Goal: Use online tool/utility

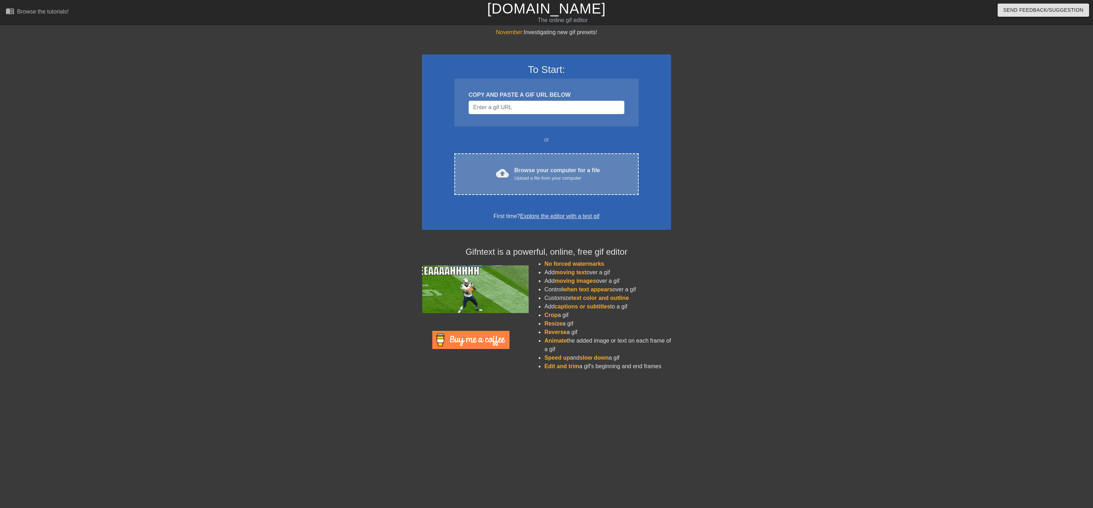
click at [514, 185] on div "cloud_upload Browse your computer for a file Upload a file from your computer C…" at bounding box center [546, 174] width 184 height 42
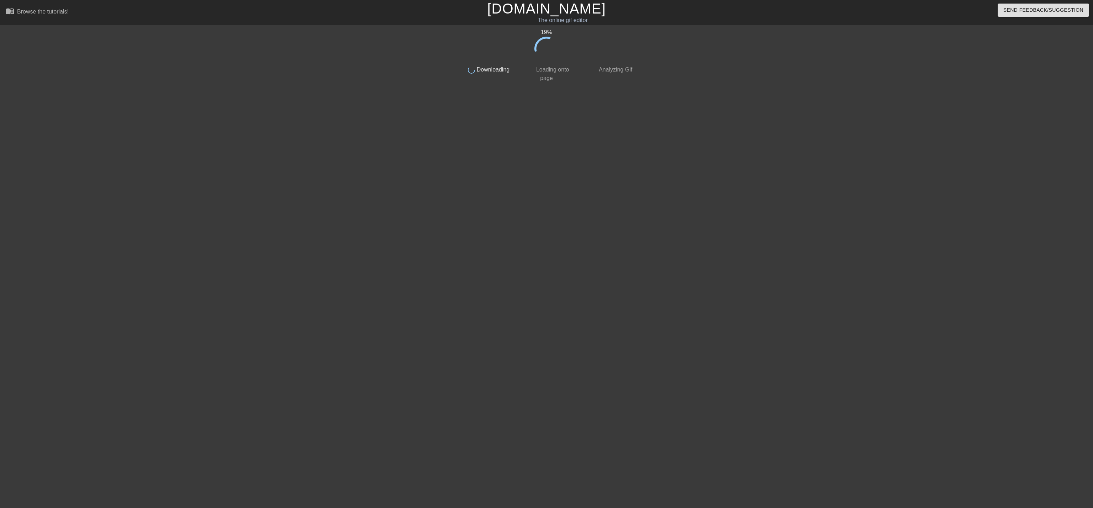
click at [655, 124] on div at bounding box center [698, 135] width 107 height 214
click at [542, 55] on icon at bounding box center [546, 48] width 25 height 25
drag, startPoint x: 536, startPoint y: 41, endPoint x: 538, endPoint y: 38, distance: 4.0
click at [538, 38] on icon at bounding box center [547, 49] width 25 height 25
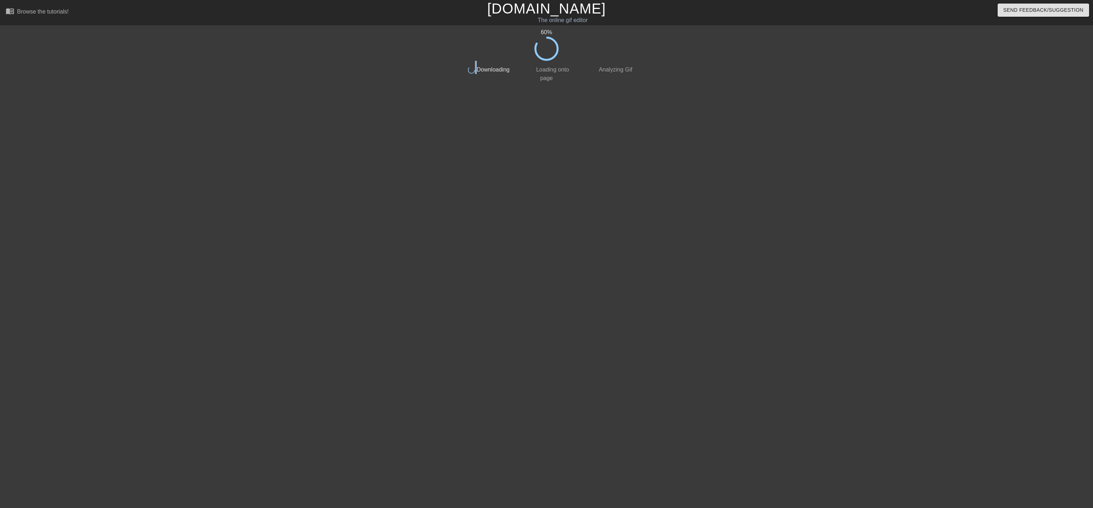
click at [538, 38] on icon at bounding box center [547, 49] width 25 height 25
drag, startPoint x: 491, startPoint y: 75, endPoint x: 475, endPoint y: 76, distance: 16.1
click at [475, 73] on span "Downloading" at bounding box center [492, 70] width 35 height 6
click at [489, 73] on span "Downloading" at bounding box center [492, 70] width 35 height 6
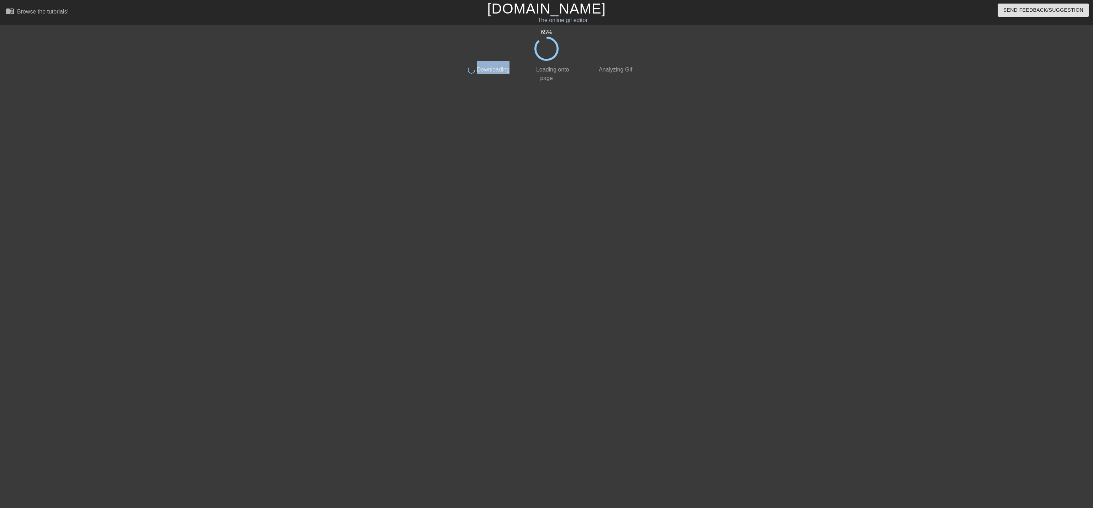
drag, startPoint x: 501, startPoint y: 76, endPoint x: 465, endPoint y: 85, distance: 37.3
click at [465, 85] on div "65 % done Downloading done Loading onto page done Analyzing Gif" at bounding box center [546, 135] width 179 height 214
click at [478, 73] on span "Downloading" at bounding box center [492, 70] width 35 height 6
click at [484, 73] on span "Downloading" at bounding box center [492, 70] width 35 height 6
drag, startPoint x: 499, startPoint y: 76, endPoint x: 454, endPoint y: 73, distance: 44.6
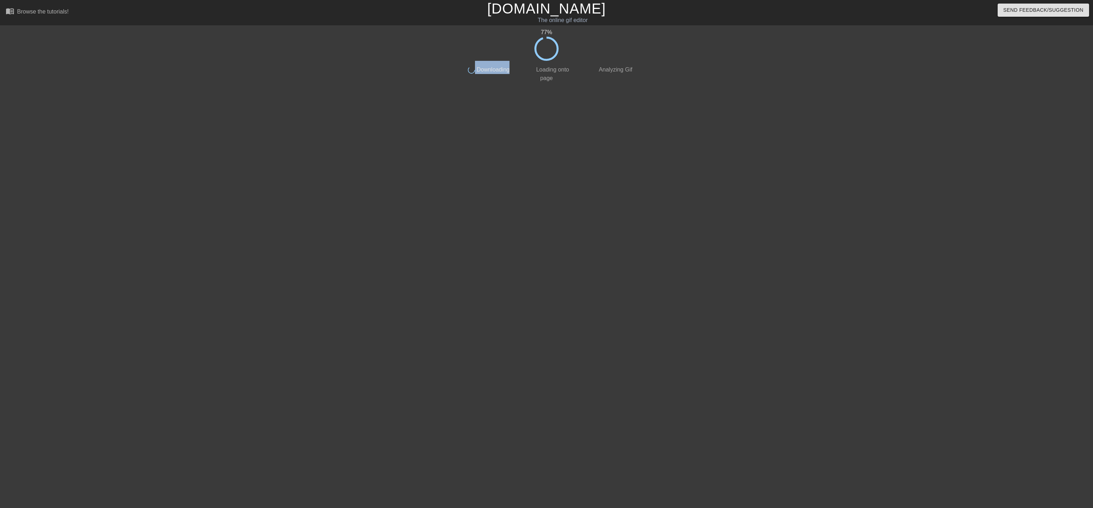
click at [454, 73] on div "done Downloading" at bounding box center [483, 72] width 63 height 22
click at [478, 73] on span "Downloading" at bounding box center [492, 70] width 35 height 6
drag, startPoint x: 498, startPoint y: 78, endPoint x: 451, endPoint y: 73, distance: 46.5
click at [452, 73] on div "done Downloading" at bounding box center [483, 72] width 63 height 22
click at [452, 72] on div "done Downloading" at bounding box center [483, 72] width 63 height 22
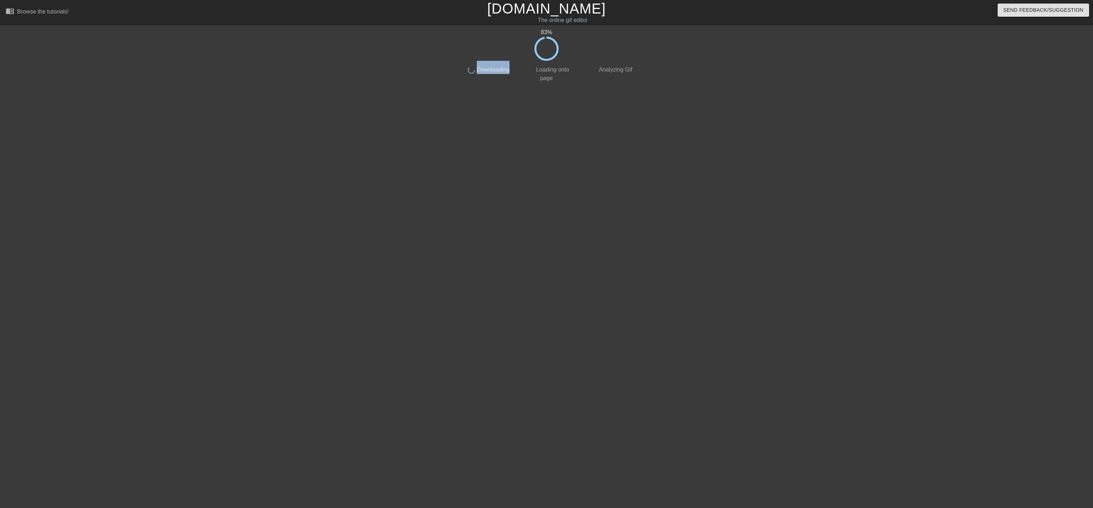
drag, startPoint x: 498, startPoint y: 79, endPoint x: 463, endPoint y: 79, distance: 35.6
click at [463, 79] on div "done Downloading" at bounding box center [483, 72] width 63 height 22
drag, startPoint x: 499, startPoint y: 78, endPoint x: 457, endPoint y: 79, distance: 42.7
click at [457, 79] on div "done Downloading" at bounding box center [483, 72] width 63 height 22
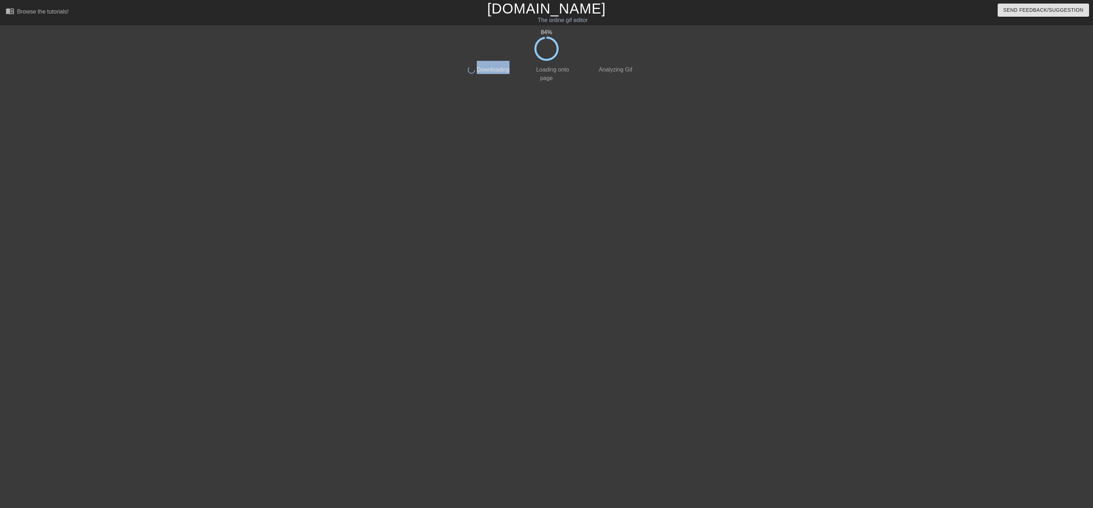
click at [457, 78] on div "done Downloading" at bounding box center [483, 72] width 63 height 22
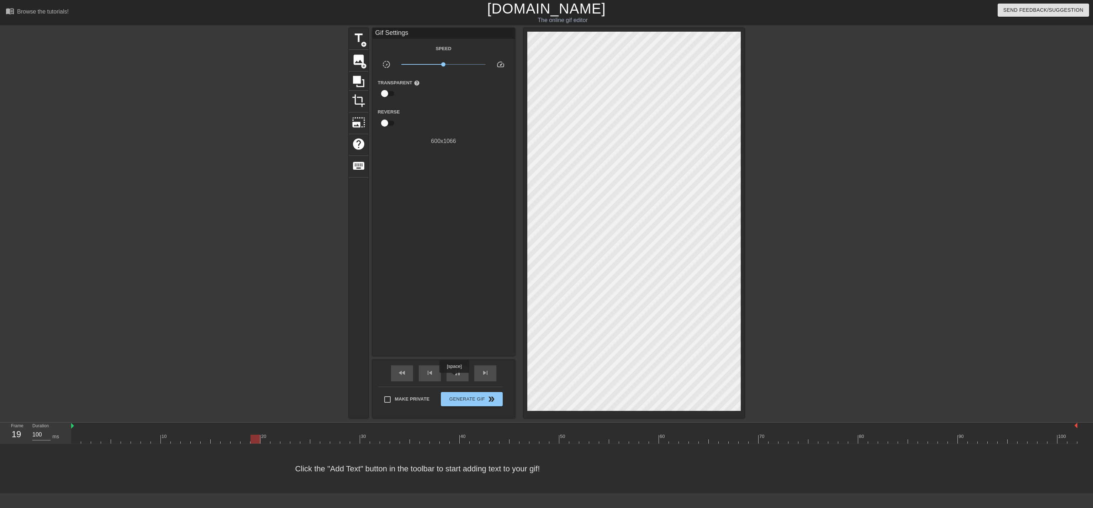
drag, startPoint x: 453, startPoint y: 376, endPoint x: 457, endPoint y: 382, distance: 6.9
click at [457, 381] on div "pause" at bounding box center [458, 374] width 22 height 16
click at [3, 9] on div "menu_book Browse the tutorials!" at bounding box center [179, 12] width 368 height 25
click at [14, 7] on link "menu_book Browse the tutorials!" at bounding box center [37, 12] width 63 height 11
click at [33, 12] on div "Browse the tutorials!" at bounding box center [43, 12] width 52 height 6
